Goal: Check status: Check status

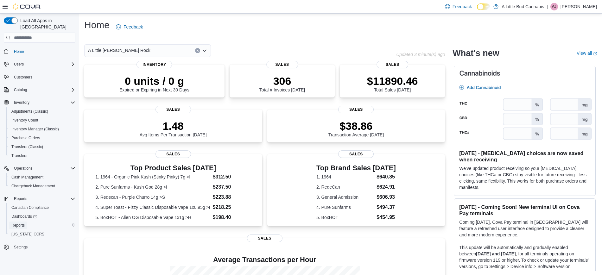
click at [19, 223] on span "Reports" at bounding box center [17, 225] width 13 height 5
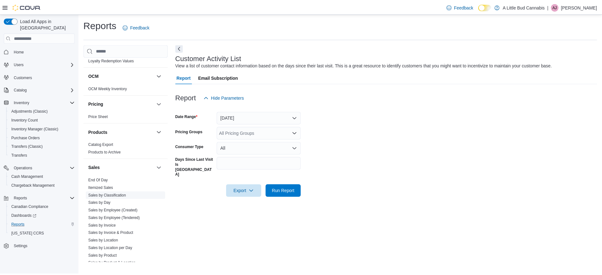
scroll to position [396, 0]
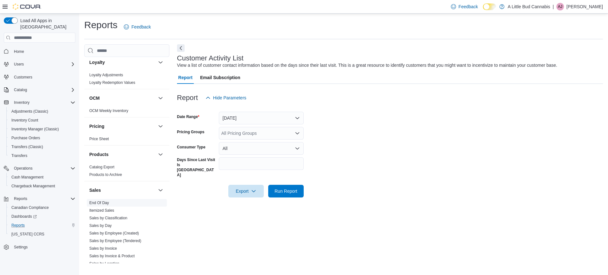
click at [104, 201] on link "End Of Day" at bounding box center [99, 203] width 20 height 4
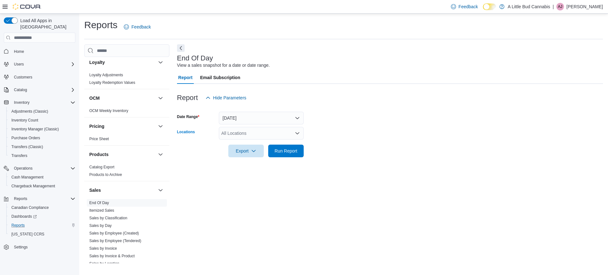
click at [246, 136] on div "All Locations" at bounding box center [261, 133] width 85 height 13
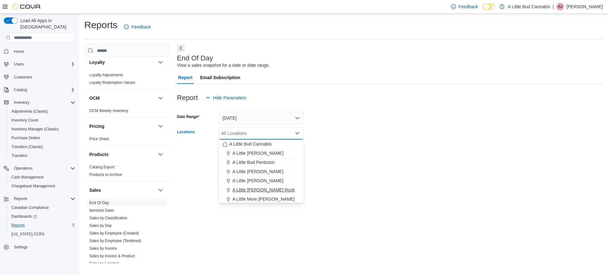
click at [257, 192] on span "A Little [PERSON_NAME] Rock" at bounding box center [263, 190] width 62 height 6
click at [335, 133] on form "Date Range [DATE] Locations A Little [PERSON_NAME][GEOGRAPHIC_DATA] Combo box. …" at bounding box center [390, 130] width 426 height 53
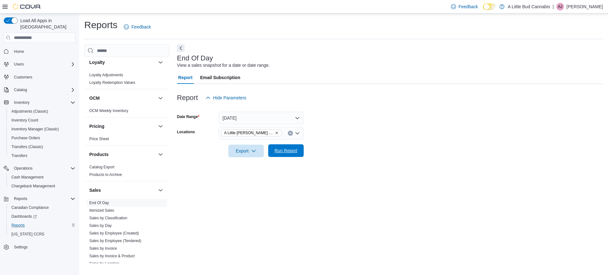
click at [287, 149] on span "Run Report" at bounding box center [286, 151] width 23 height 6
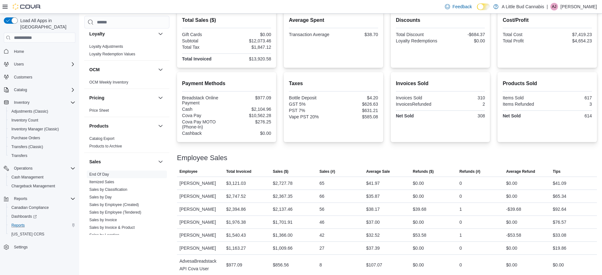
scroll to position [161, 0]
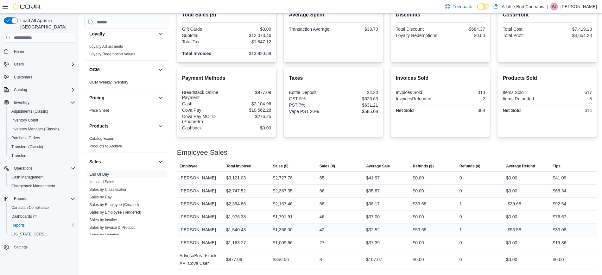
click at [324, 229] on div "42" at bounding box center [321, 230] width 5 height 8
drag, startPoint x: 325, startPoint y: 230, endPoint x: 319, endPoint y: 227, distance: 7.4
click at [319, 227] on tr "Employee [PERSON_NAME] Total Invoiced $1,540.43 Sales ($) $1,366.00 Sales (#) 4…" at bounding box center [387, 230] width 420 height 13
click at [343, 217] on div "46" at bounding box center [340, 217] width 47 height 13
